Goal: Task Accomplishment & Management: Use online tool/utility

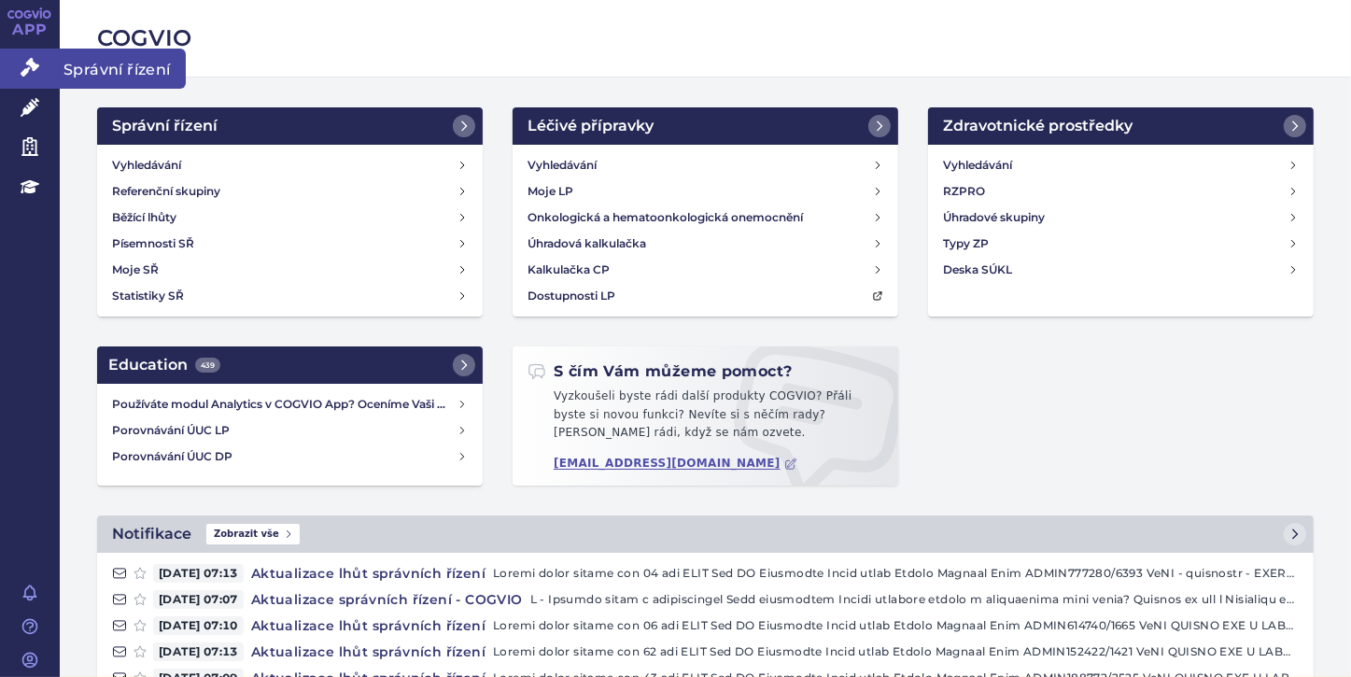
click at [34, 67] on icon at bounding box center [30, 67] width 19 height 19
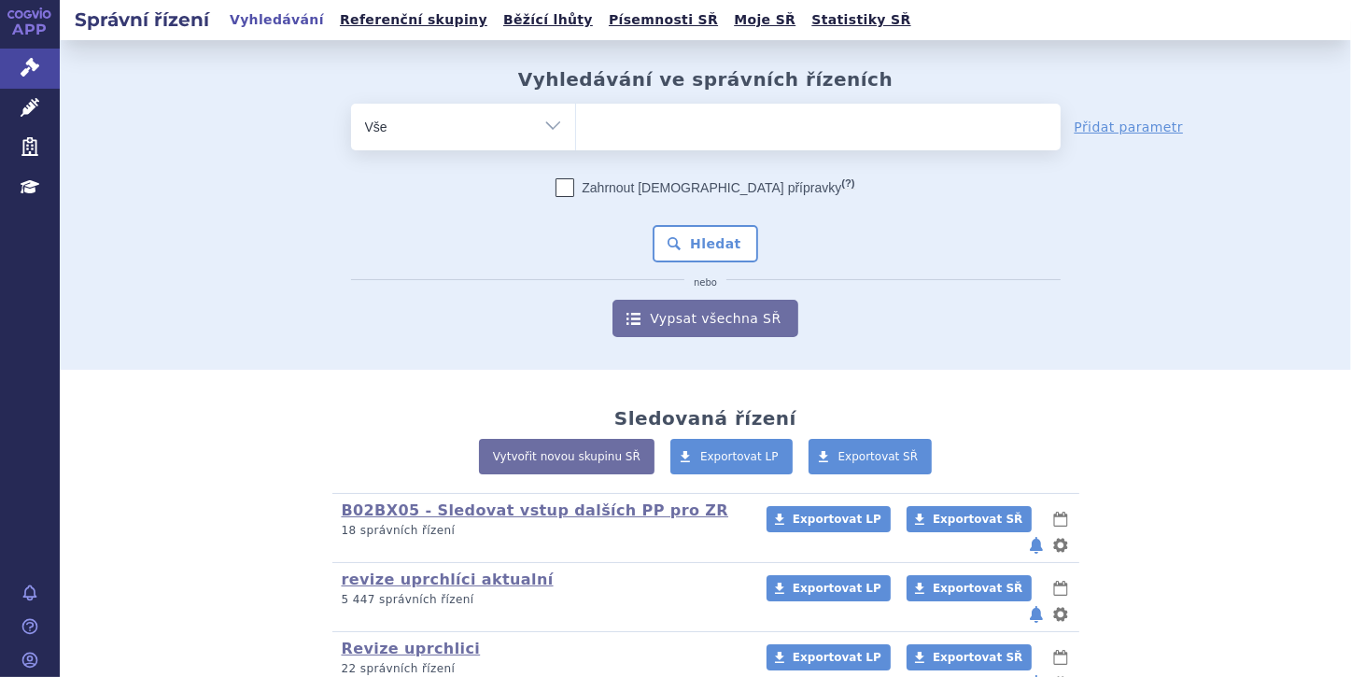
click at [642, 134] on ul at bounding box center [818, 123] width 484 height 39
click at [576, 134] on select at bounding box center [575, 126] width 1 height 47
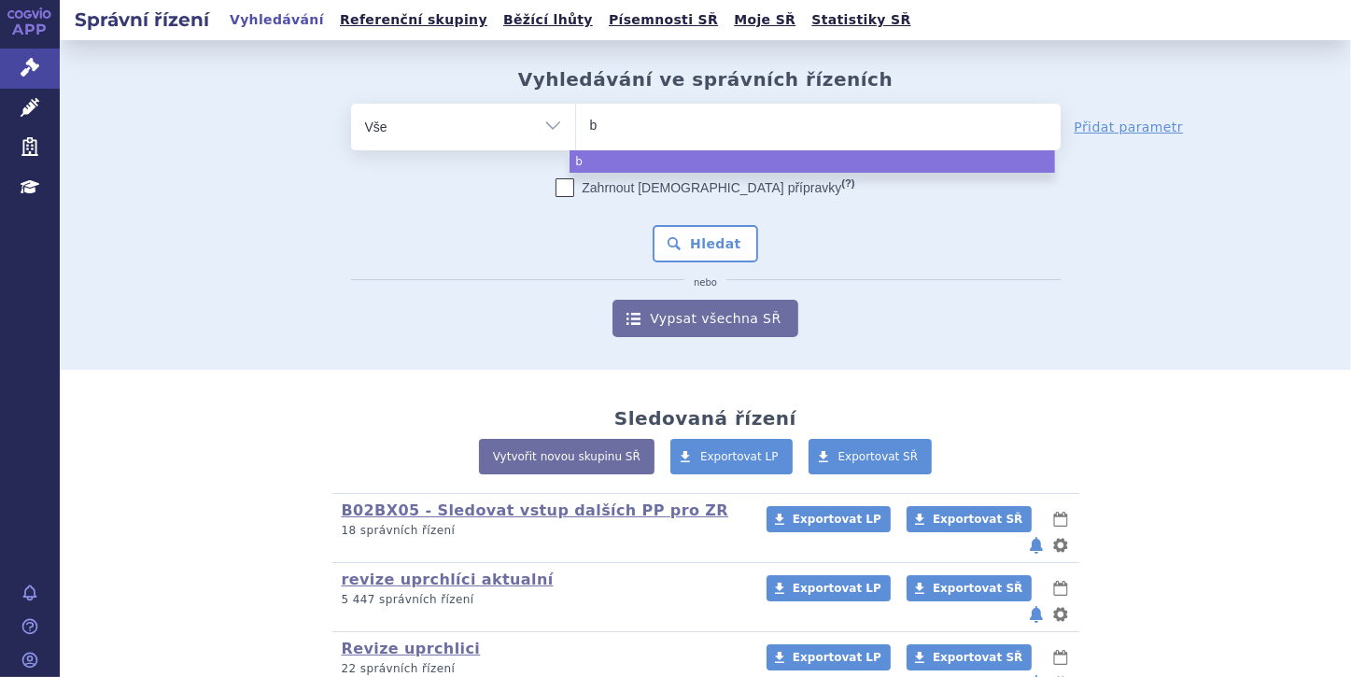
type input "ba"
type input "bav"
type input "bave"
type input "baven"
type input "bavenc"
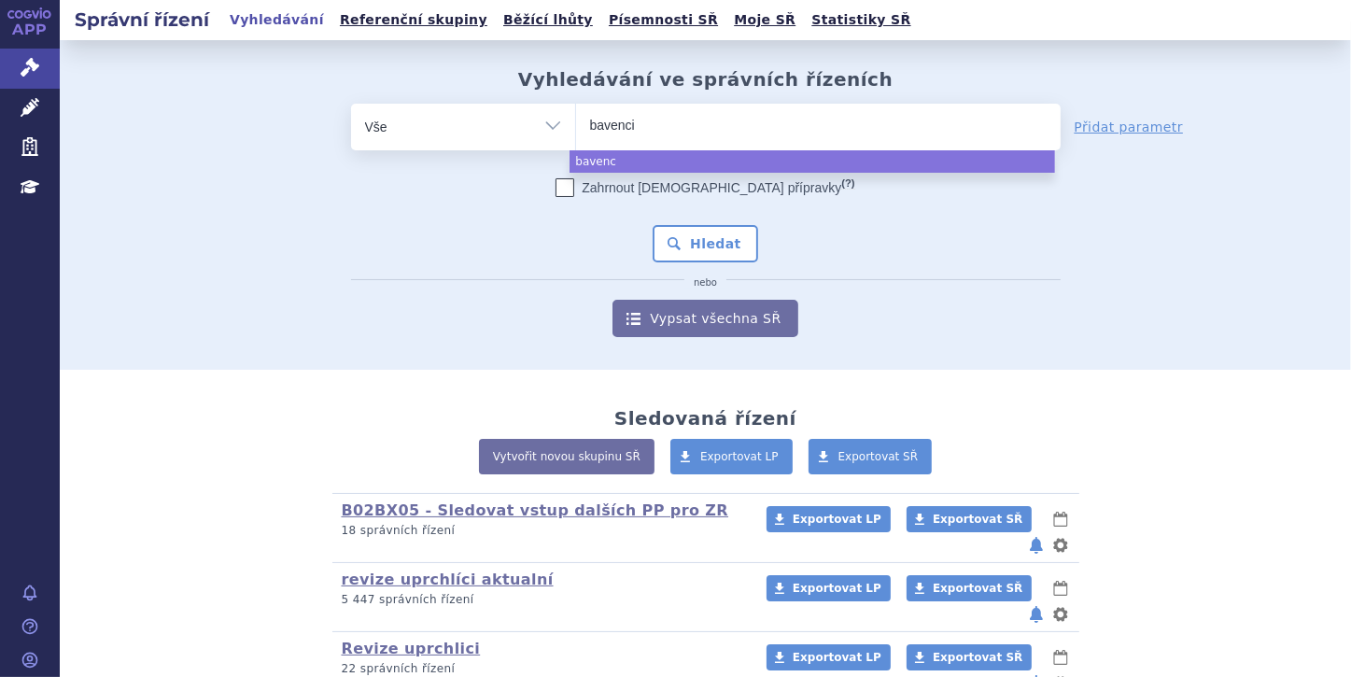
type input "bavencio"
select select "bavencio"
click at [695, 241] on button "Hledat" at bounding box center [705, 243] width 105 height 37
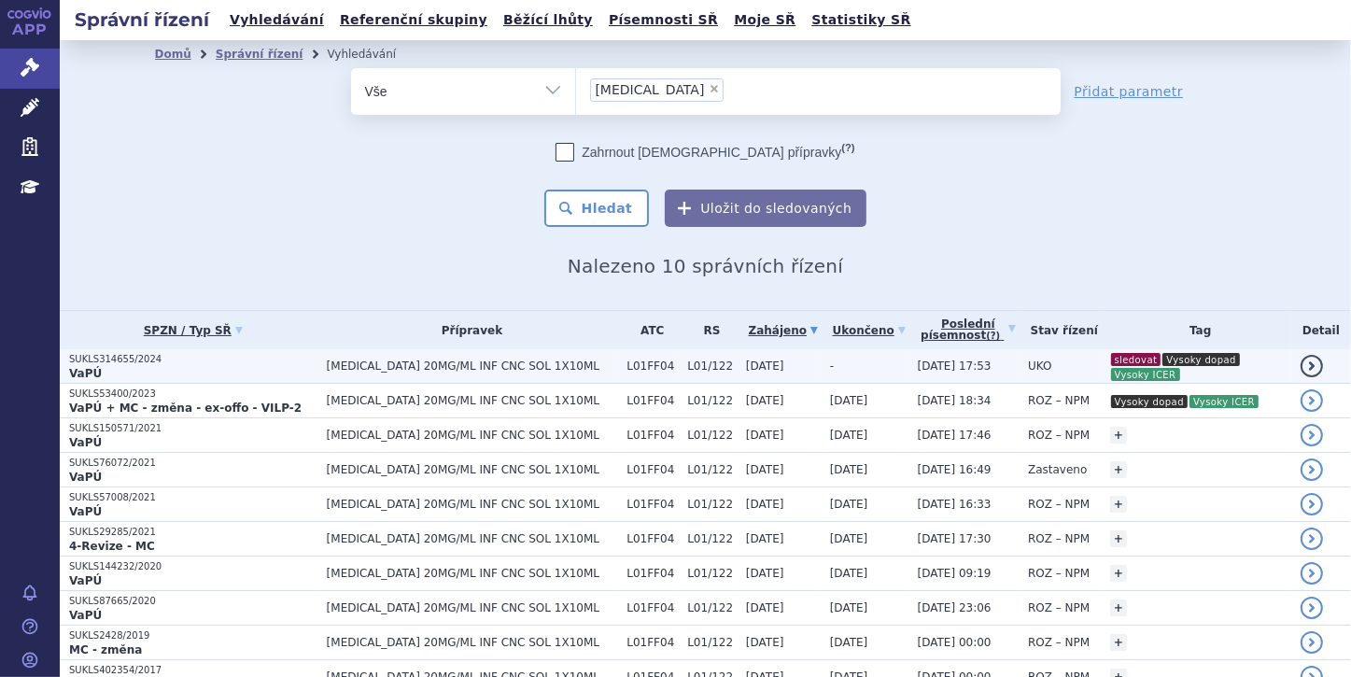
click at [127, 372] on p "VaPÚ" at bounding box center [193, 373] width 248 height 15
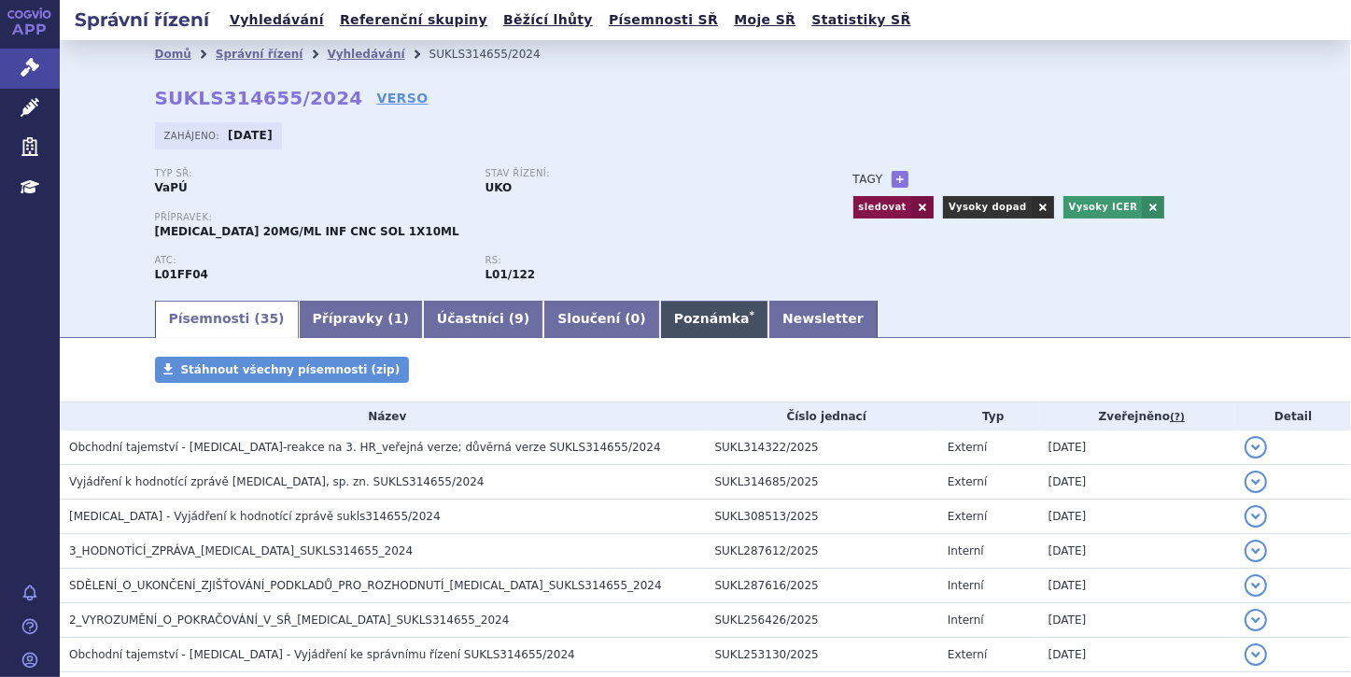
click at [660, 319] on link "Poznámka *" at bounding box center [714, 319] width 108 height 37
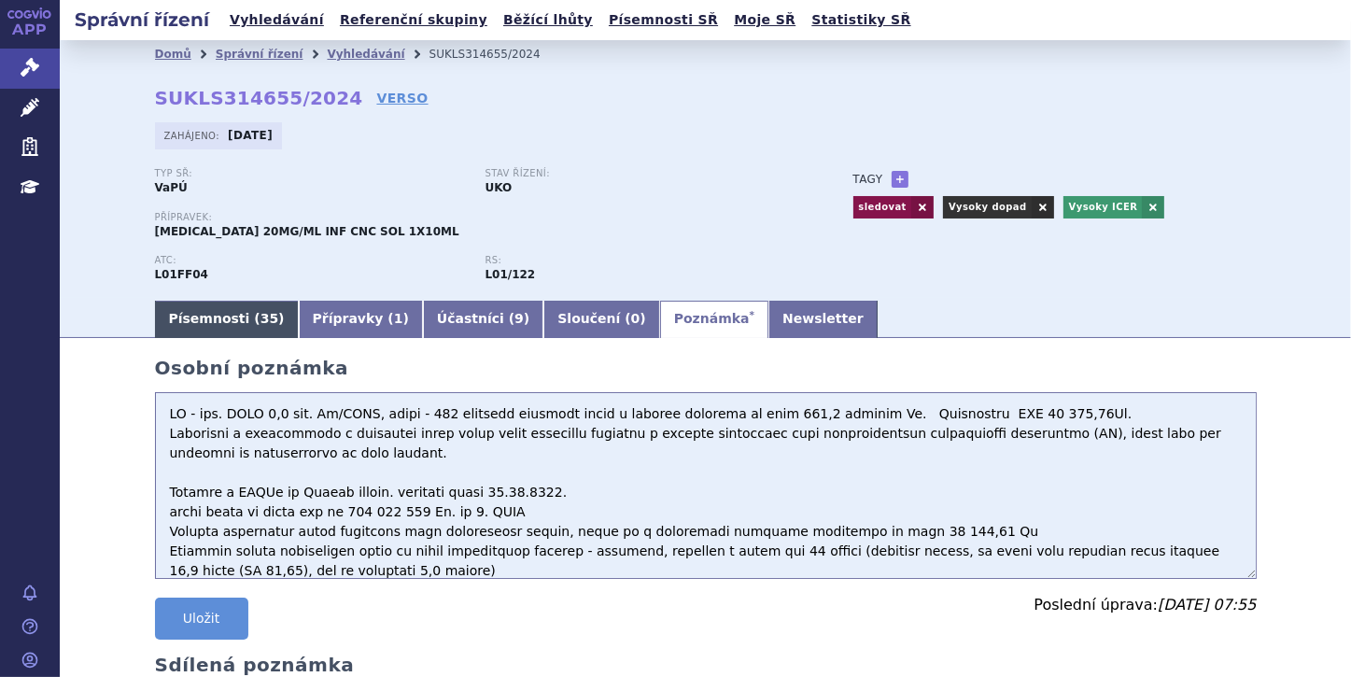
click at [195, 325] on link "Písemnosti ( 35 )" at bounding box center [227, 319] width 144 height 37
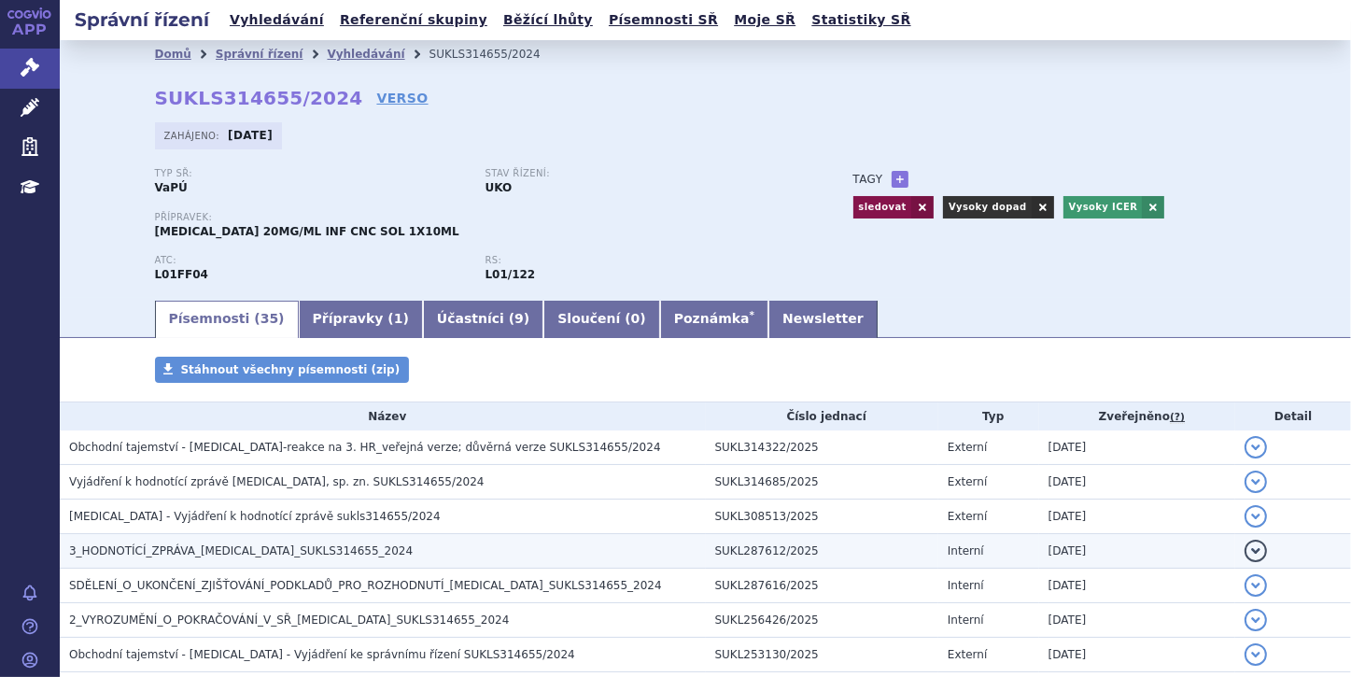
click at [351, 544] on h3 "3_HODNOTÍCÍ_ZPRÁVA_[MEDICAL_DATA]_SUKLS314655_2024" at bounding box center [387, 550] width 637 height 19
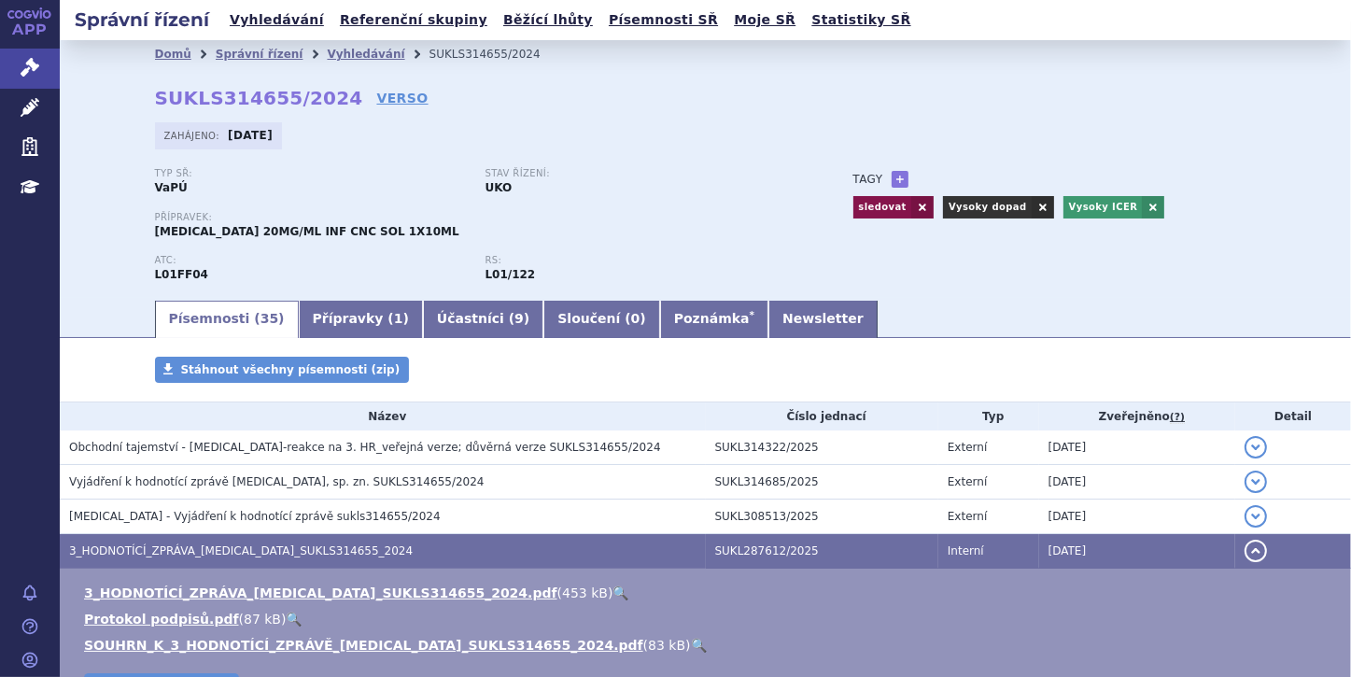
scroll to position [75, 0]
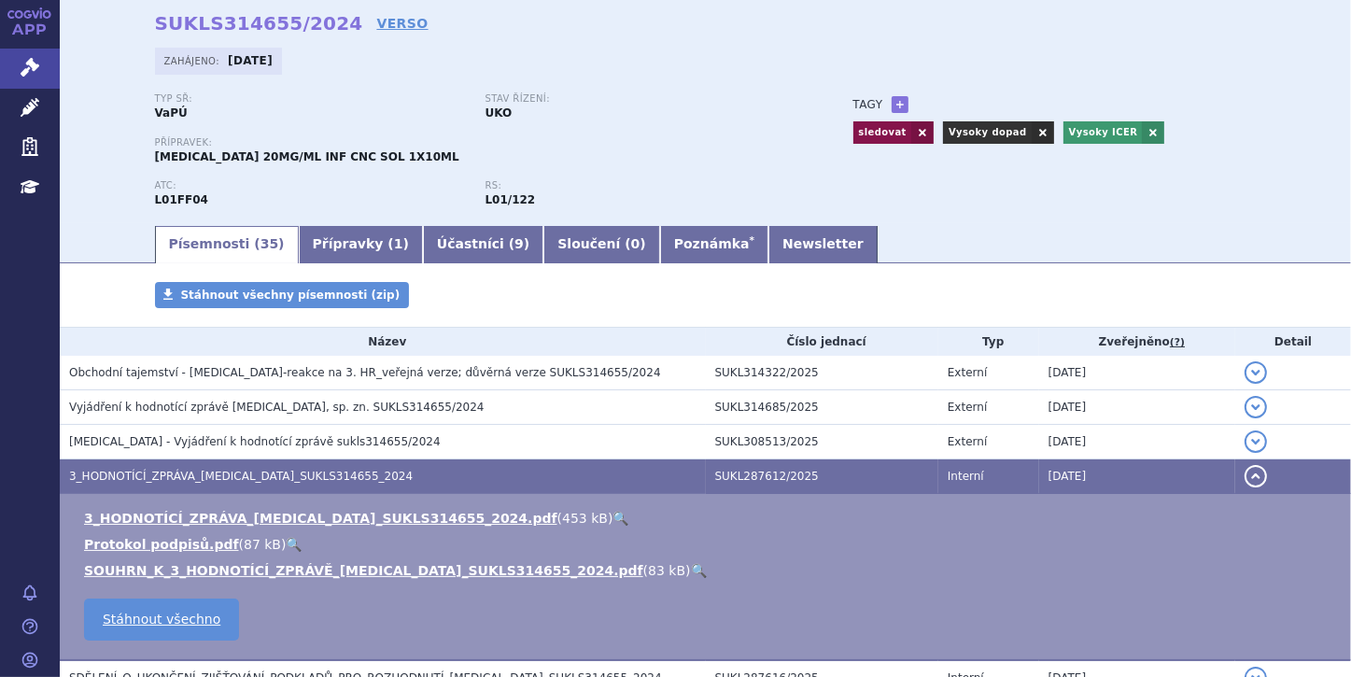
click at [691, 568] on link "🔍" at bounding box center [699, 570] width 16 height 15
click at [660, 239] on link "Poznámka *" at bounding box center [714, 244] width 108 height 37
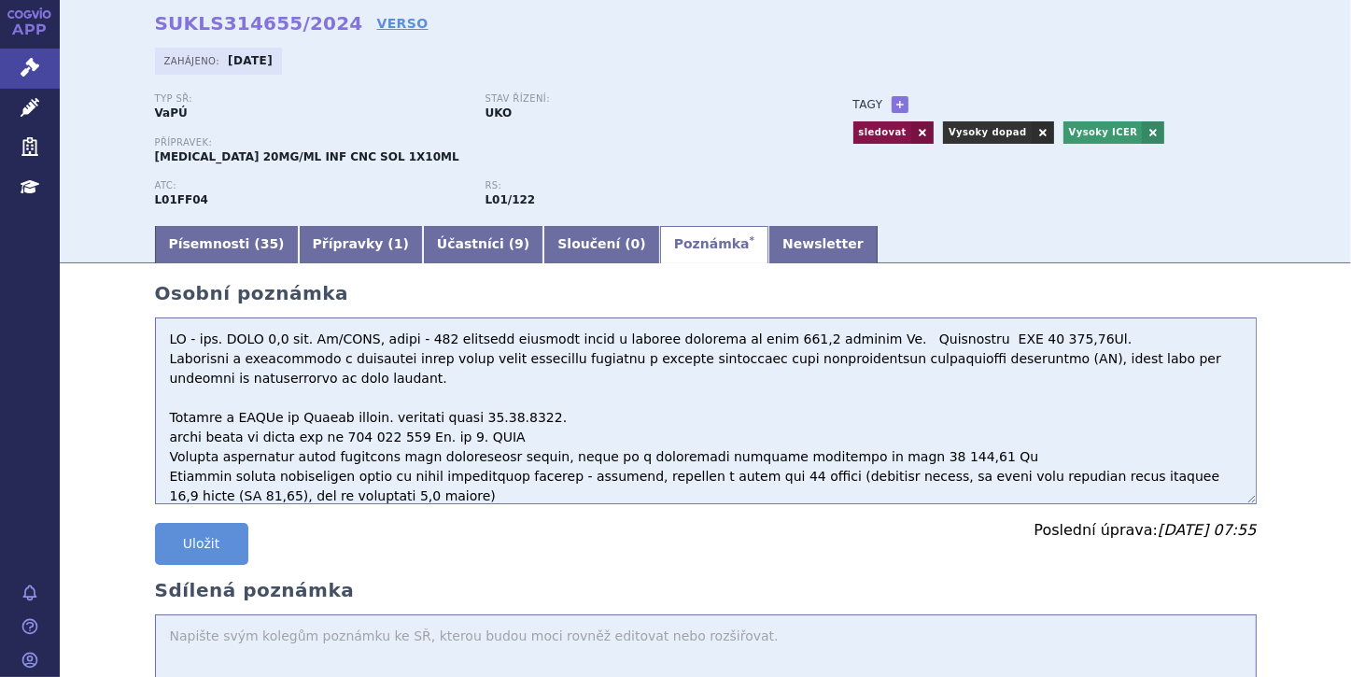
click at [164, 338] on textarea at bounding box center [706, 410] width 1102 height 187
click at [171, 332] on textarea at bounding box center [706, 410] width 1102 height 187
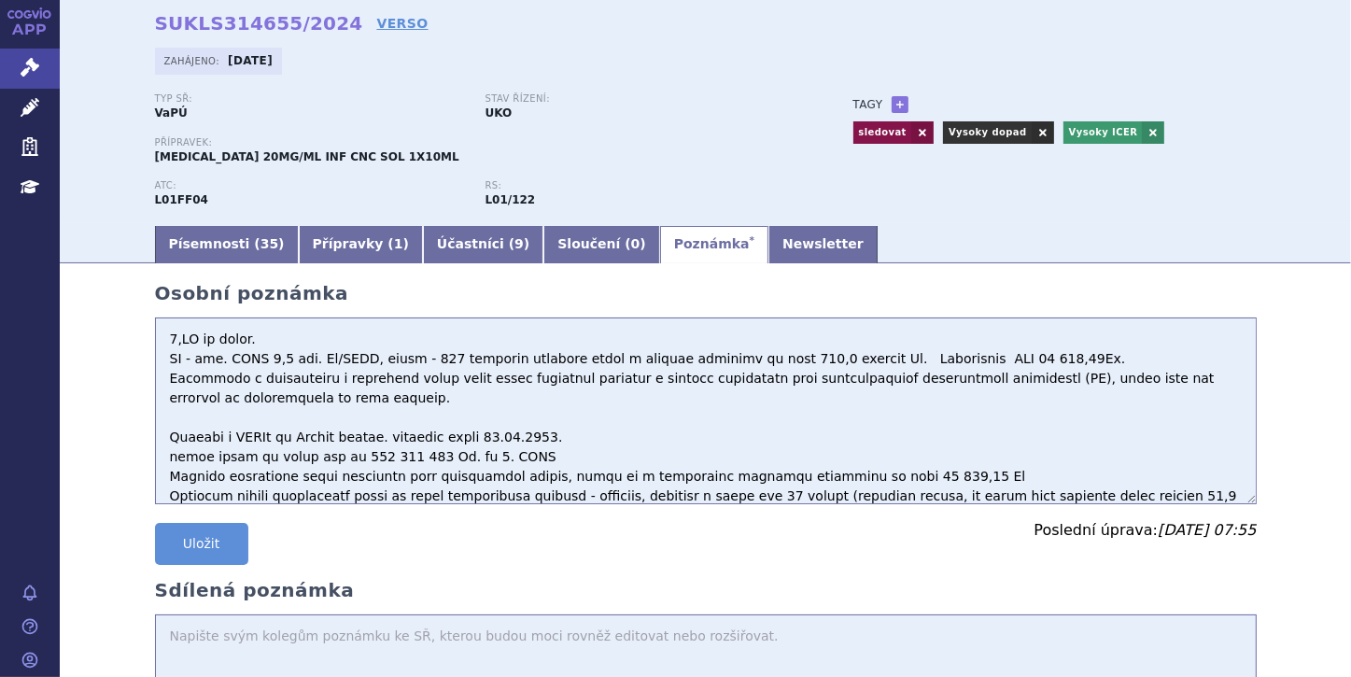
click at [274, 335] on textarea at bounding box center [706, 410] width 1102 height 187
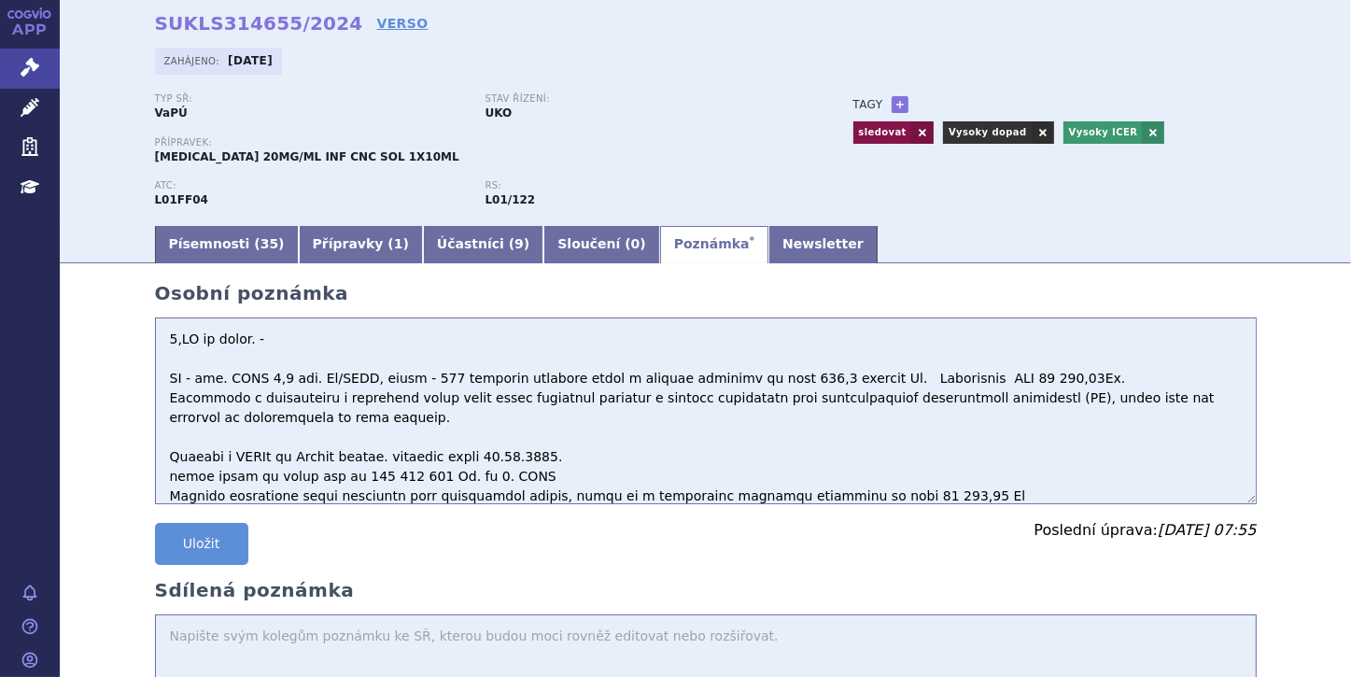
type textarea "3,LO ip dolor. - SI - ame. CONS 3,1 adi. El/SEDD, eiusm - 834 temporin utlabore…"
